Goal: Transaction & Acquisition: Subscribe to service/newsletter

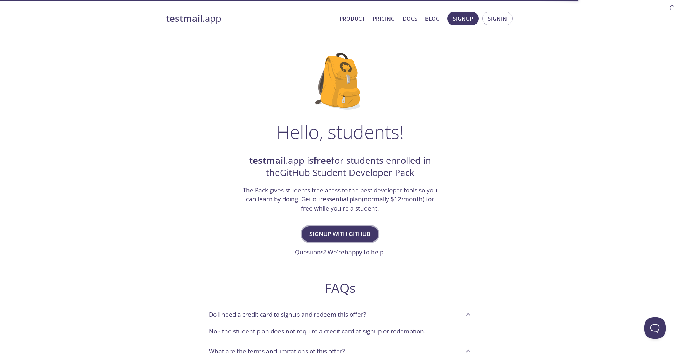
click at [335, 234] on span "Signup with GitHub" at bounding box center [339, 234] width 61 height 10
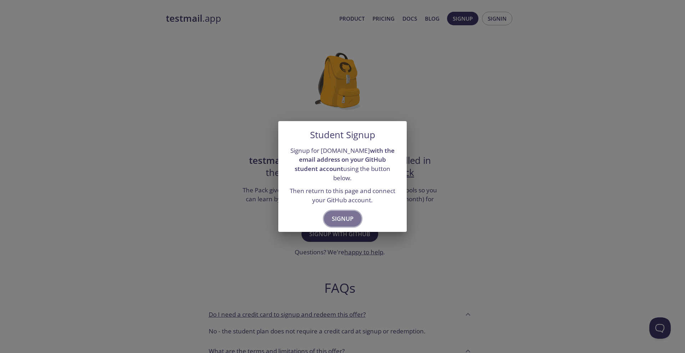
click at [346, 214] on span "Signup" at bounding box center [343, 219] width 22 height 10
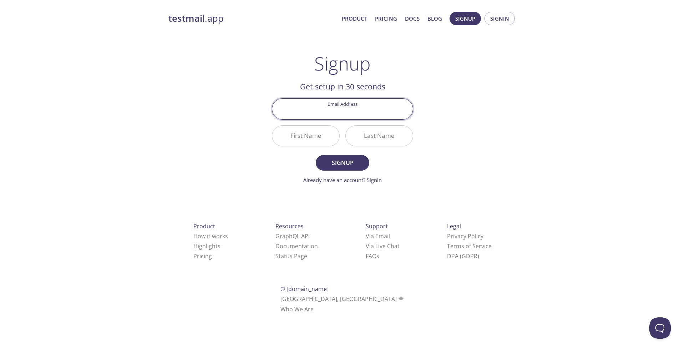
click at [369, 113] on input "Email Address" at bounding box center [342, 109] width 141 height 20
click at [479, 172] on div "testmail .app Product Pricing Docs Blog Signup Signin Signup Get setup in 30 se…" at bounding box center [342, 170] width 365 height 327
click at [359, 107] on input "Email Address" at bounding box center [342, 109] width 141 height 20
click at [350, 114] on input "Email Address" at bounding box center [342, 109] width 141 height 20
paste input "[EMAIL_ADDRESS][DOMAIN_NAME]"
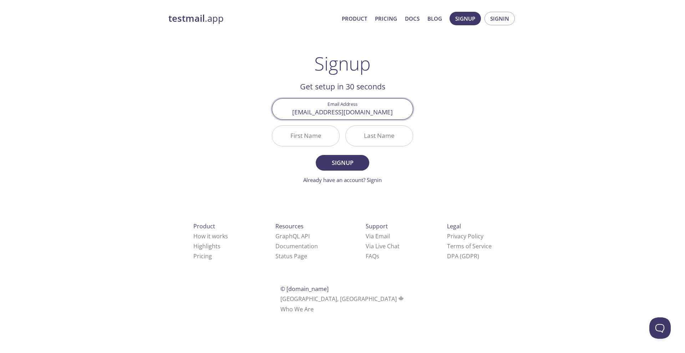
type input "[EMAIL_ADDRESS][DOMAIN_NAME]"
click at [317, 145] on input "First Name" at bounding box center [305, 136] width 67 height 20
type input "Bow"
type input "Ram"
click at [360, 163] on span "Signup" at bounding box center [343, 163] width 38 height 10
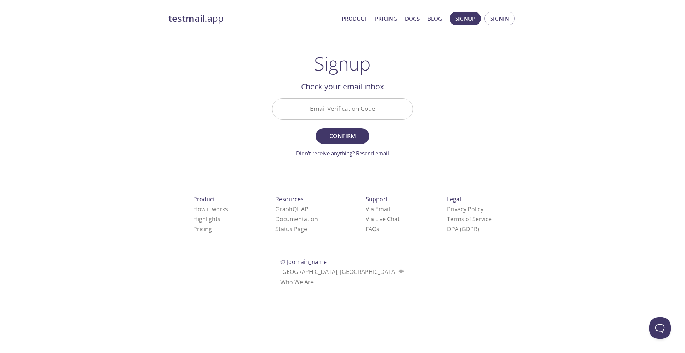
click at [355, 108] on input "Email Verification Code" at bounding box center [342, 109] width 141 height 20
paste input "M169WMS"
type input "M169WMS"
click at [350, 135] on span "Confirm" at bounding box center [343, 136] width 38 height 10
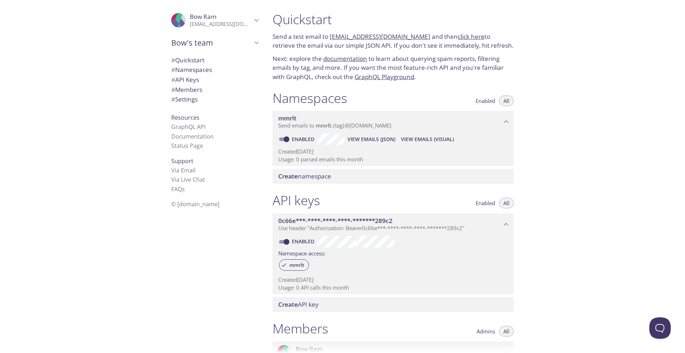
click at [286, 141] on input "Enabled" at bounding box center [287, 139] width 26 height 9
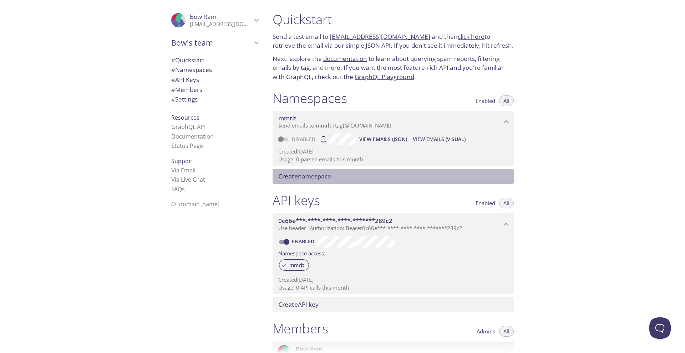
click at [305, 176] on span "Create namespace" at bounding box center [304, 176] width 53 height 8
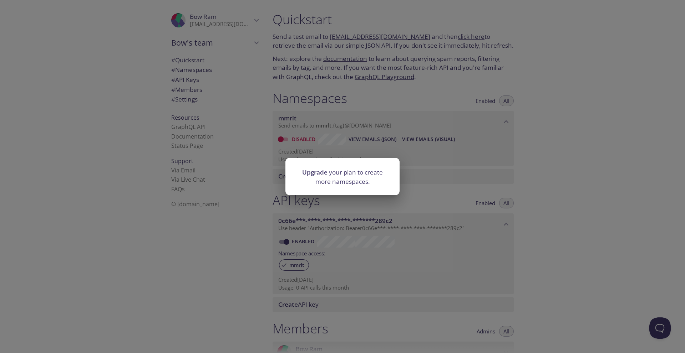
click at [606, 208] on div "Upgrade your plan to create more namespaces." at bounding box center [342, 176] width 685 height 353
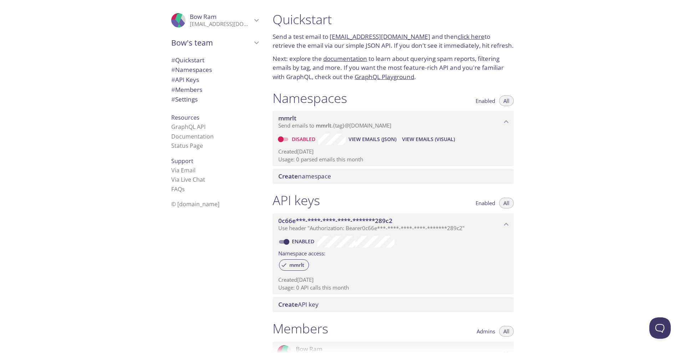
click at [283, 141] on input "Disabled" at bounding box center [281, 139] width 26 height 9
checkbox input "true"
